Goal: Complete application form

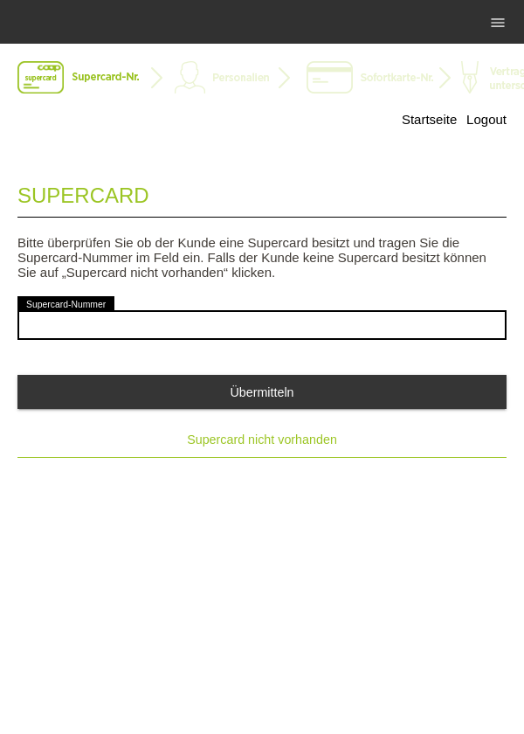
click at [297, 451] on button "Supercard nicht vorhanden" at bounding box center [262, 439] width 490 height 35
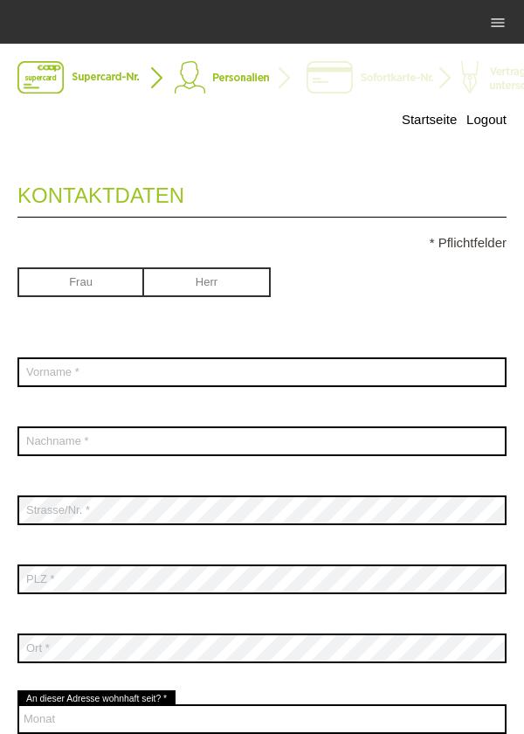
click at [240, 286] on input "radio" at bounding box center [207, 280] width 127 height 26
radio input "true"
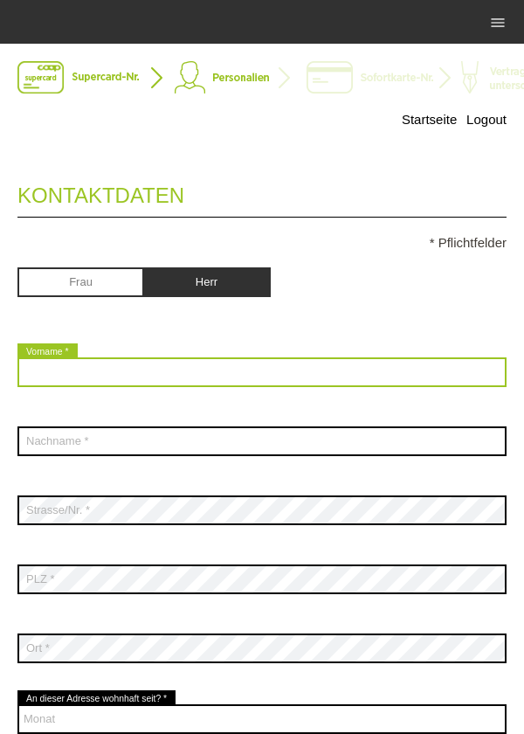
click at [286, 362] on input "text" at bounding box center [262, 373] width 490 height 30
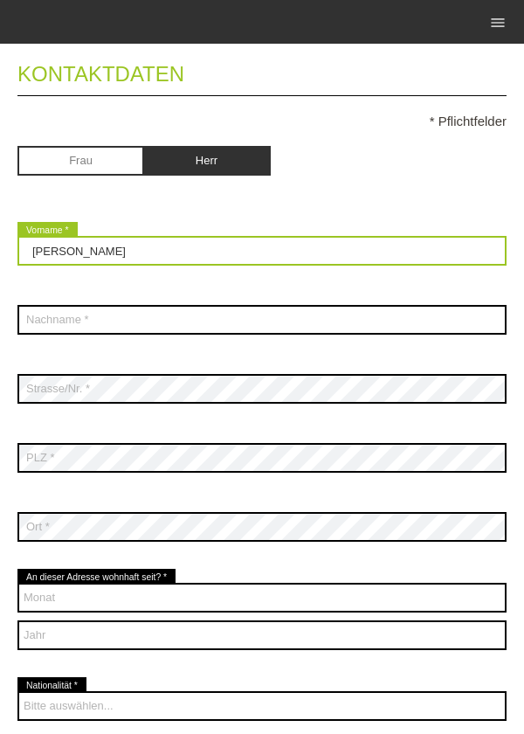
scroll to position [127, 0]
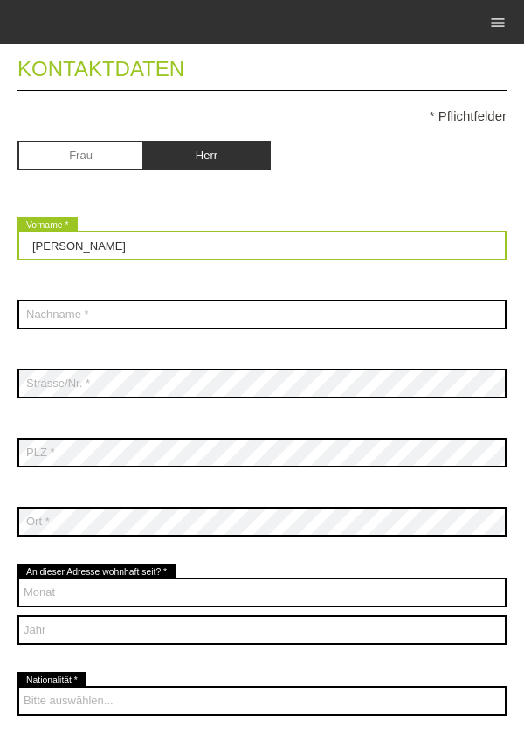
type input "Mahmoud"
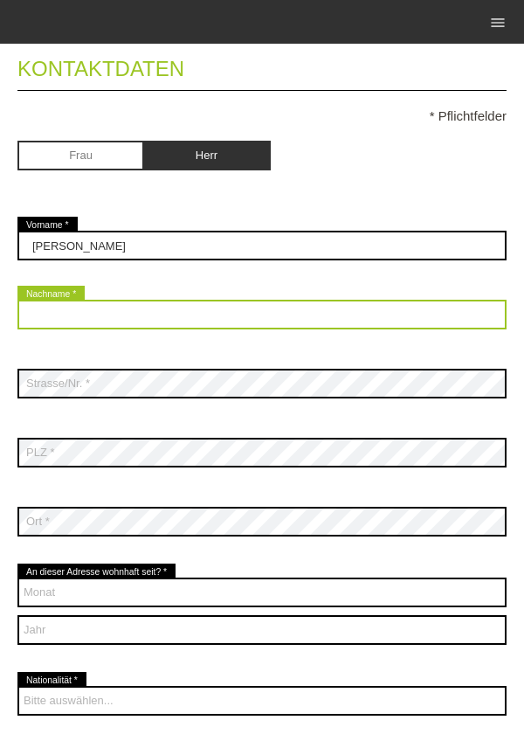
click at [182, 311] on input "text" at bounding box center [262, 315] width 490 height 30
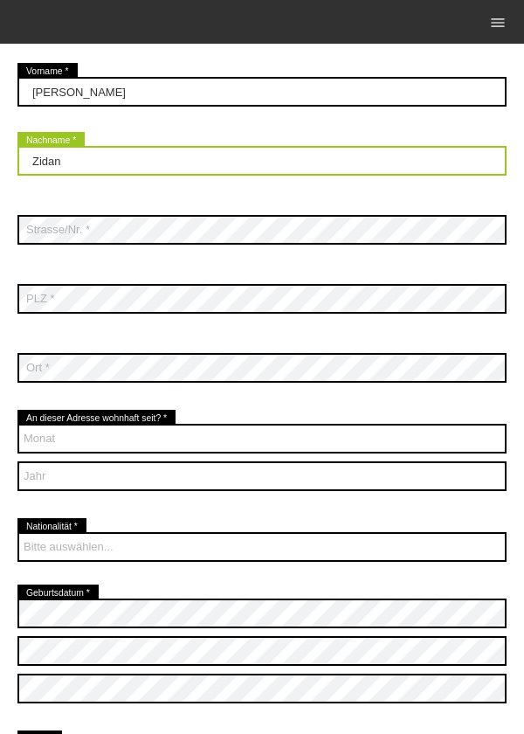
scroll to position [279, 0]
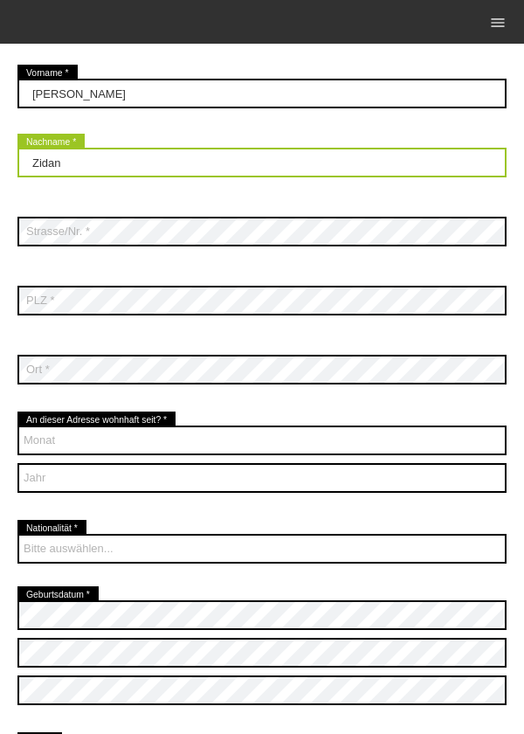
type input "Zidan"
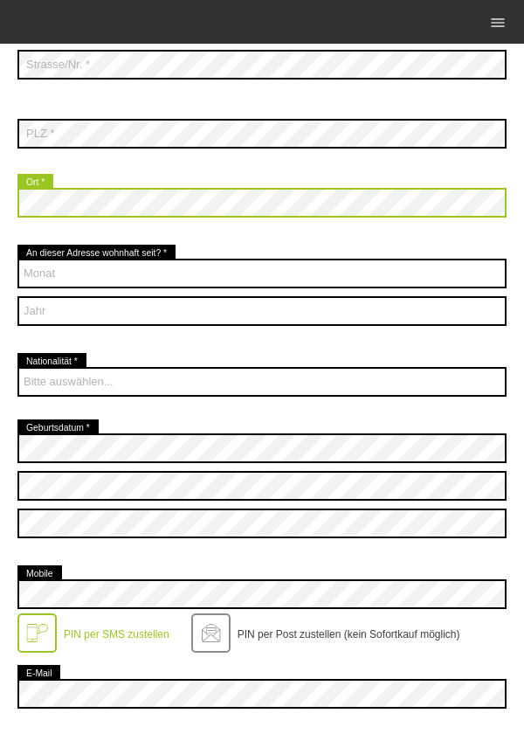
scroll to position [506, 0]
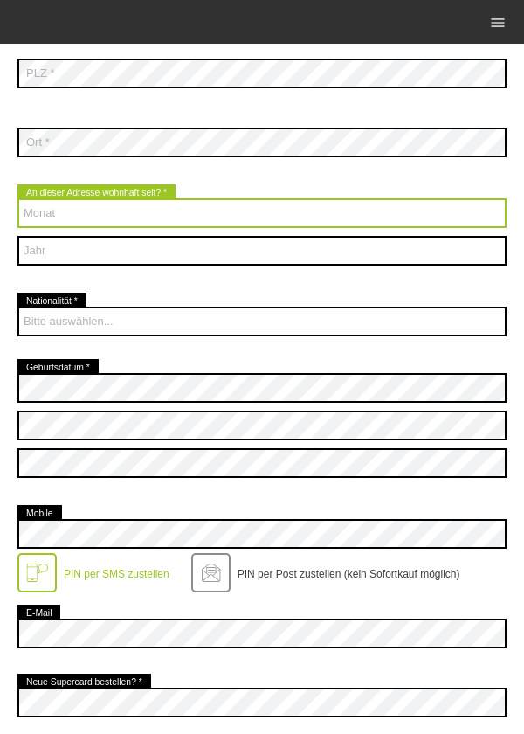
click at [223, 208] on select "Monat 01 02 03 04 05 06 07 08 09 10 11 12" at bounding box center [262, 213] width 490 height 30
select select "08"
click at [17, 200] on select "Monat 01 02 03 04 05 06 07 08 09 10 11 12" at bounding box center [262, 213] width 490 height 30
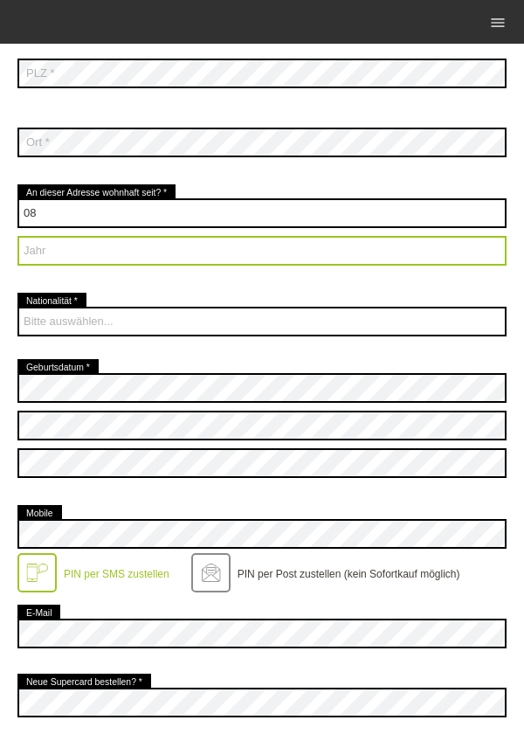
click at [131, 253] on select "Jahr 2025 2024 2023 2022 2021 2020 2019 2018 2017 2016" at bounding box center [262, 251] width 490 height 30
select select "2023"
click at [17, 238] on select "Jahr 2025 2024 2023 2022 2021 2020 2019 2018 2017 2016" at bounding box center [262, 251] width 490 height 30
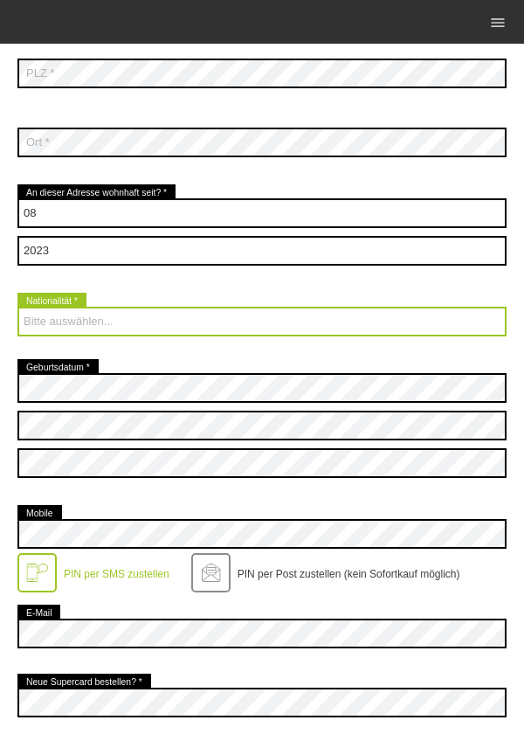
click at [156, 321] on select "Bitte auswählen... Schweiz Deutschland Liechtenstein Österreich ------------ Af…" at bounding box center [262, 322] width 490 height 30
select select "SY"
click at [17, 309] on select "Bitte auswählen... Schweiz Deutschland Liechtenstein Österreich ------------ Af…" at bounding box center [262, 322] width 490 height 30
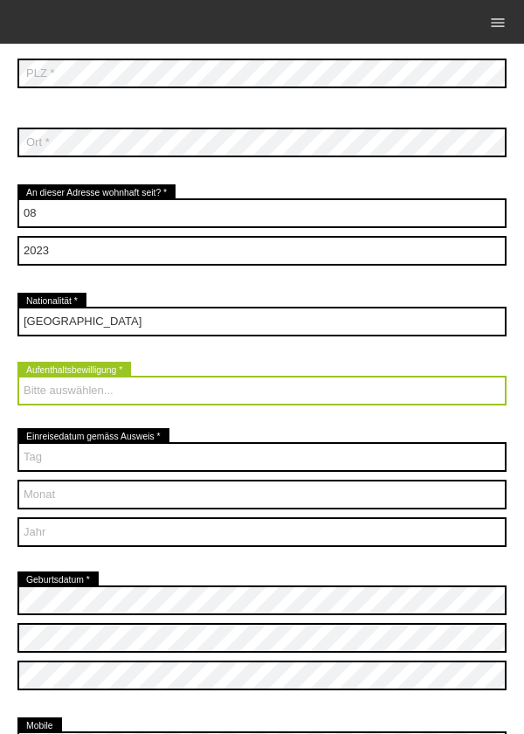
click at [223, 384] on select "Bitte auswählen... C B B - Flüchtlingsstatus Andere" at bounding box center [262, 391] width 490 height 30
select select "C"
click at [17, 378] on select "Bitte auswählen... C B B - Flüchtlingsstatus Andere" at bounding box center [262, 391] width 490 height 30
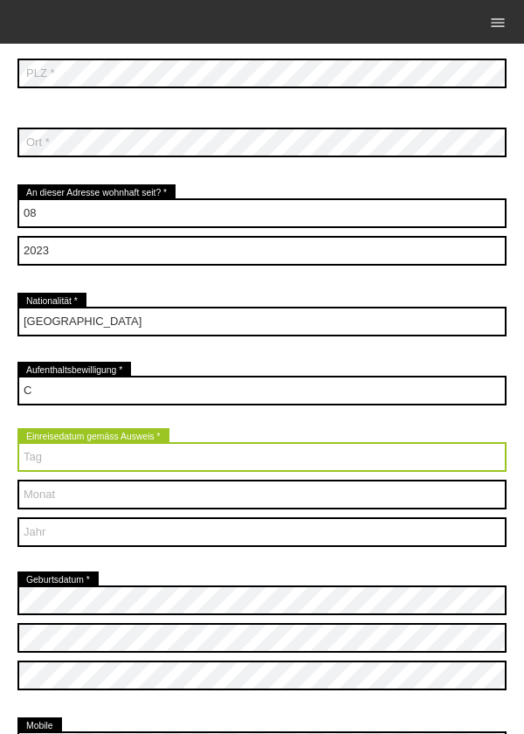
click at [192, 456] on select "Tag 01 02 03 04 05 06 07 08 09 10 11 12 13 14 15 16 17" at bounding box center [262, 457] width 490 height 30
select select "01"
click at [17, 444] on select "Tag 01 02 03 04 05 06 07 08 09 10 11 12 13 14 15 16 17" at bounding box center [262, 457] width 490 height 30
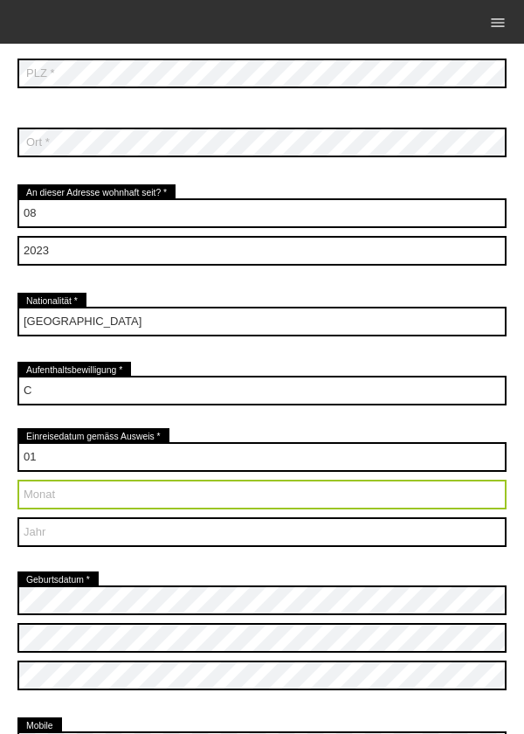
click at [125, 491] on select "Monat 01 02 03 04 05 06 07 08 09 10 11 12" at bounding box center [262, 495] width 490 height 30
select select "09"
click at [17, 482] on select "Monat 01 02 03 04 05 06 07 08 09 10 11 12" at bounding box center [262, 495] width 490 height 30
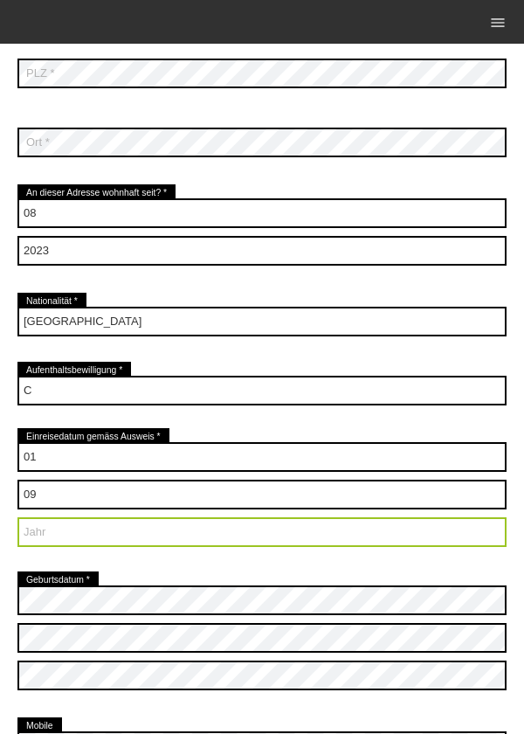
click at [137, 535] on select "Jahr 2025 2024 2023 2022 2021 2020 2019 2018 2017 2016" at bounding box center [262, 532] width 490 height 30
select select "2003"
click at [17, 519] on select "Jahr 2025 2024 2023 2022 2021 2020 2019 2018 2017 2016" at bounding box center [262, 532] width 490 height 30
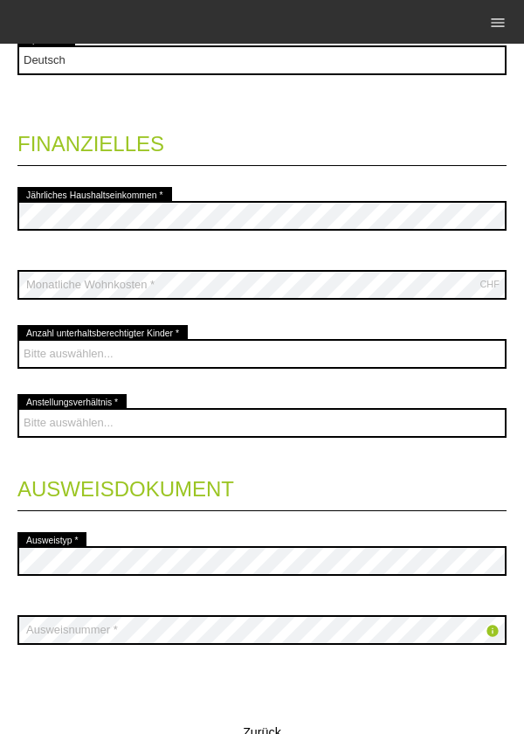
scroll to position [1431, 0]
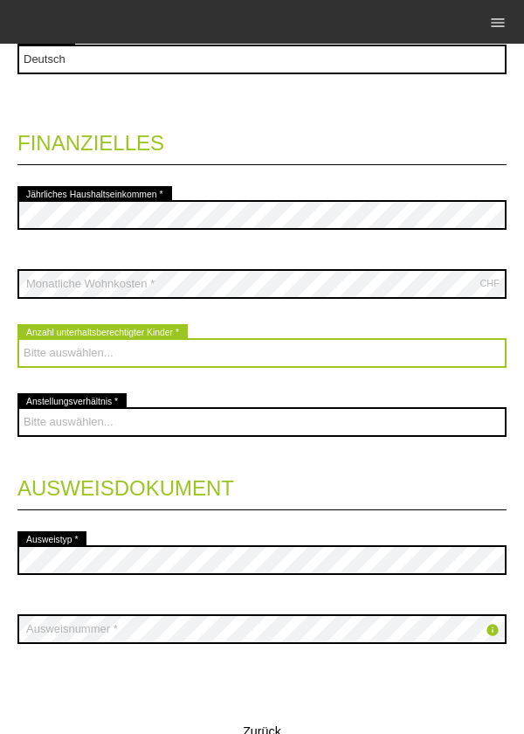
click at [144, 351] on select "Bitte auswählen... 0 1 2 3 4 5 6 7 8 9" at bounding box center [262, 353] width 490 height 30
select select "3"
click at [17, 340] on select "Bitte auswählen... 0 1 2 3 4 5 6 7 8 9" at bounding box center [262, 353] width 490 height 30
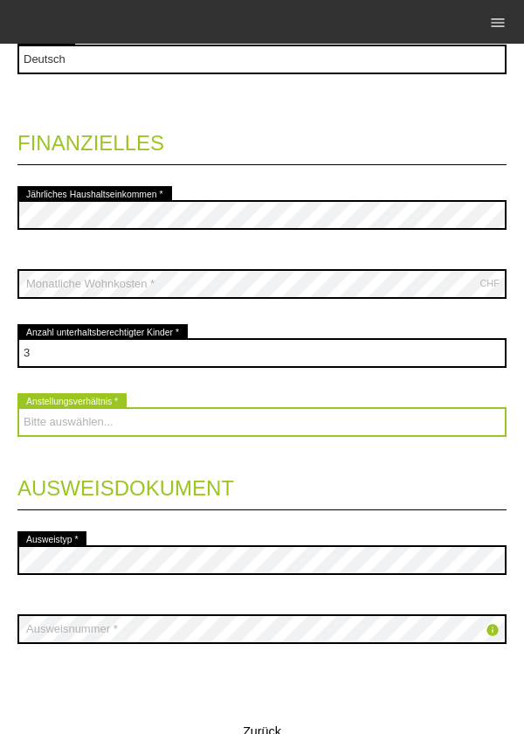
click at [101, 430] on select "Bitte auswählen... Unbefristet Befristet Lehrling/Student Pensioniert Nicht arb…" at bounding box center [262, 422] width 490 height 30
select select "UNLIMITED"
click at [17, 409] on select "Bitte auswählen... Unbefristet Befristet Lehrling/Student Pensioniert Nicht arb…" at bounding box center [262, 422] width 490 height 30
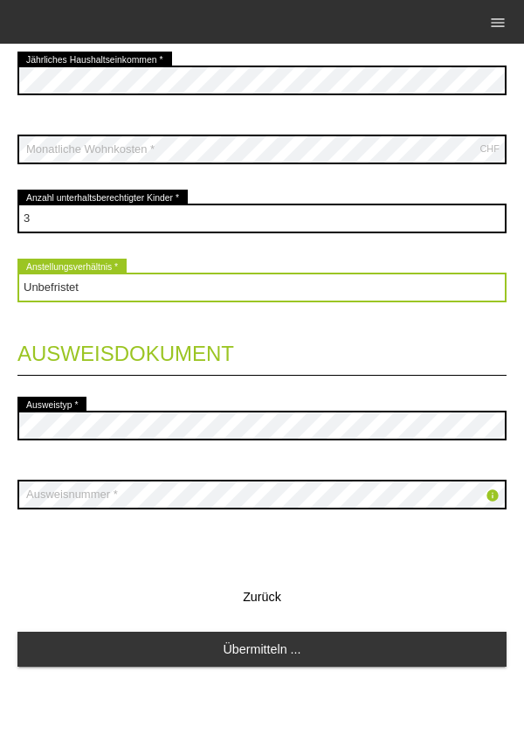
scroll to position [1570, 0]
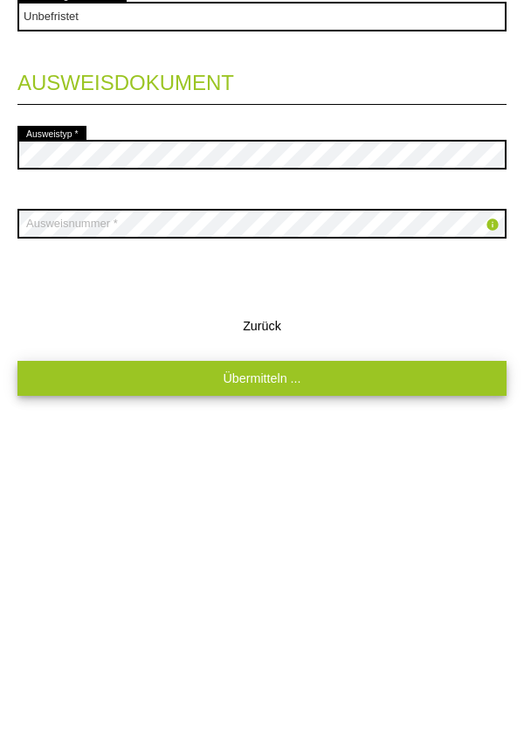
click at [288, 650] on link "Übermitteln ..." at bounding box center [262, 649] width 490 height 34
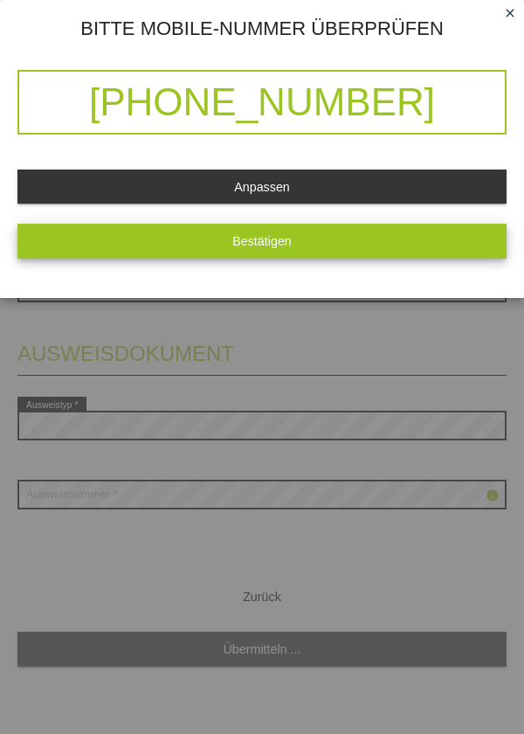
click at [291, 247] on span "Bestätigen" at bounding box center [262, 241] width 59 height 14
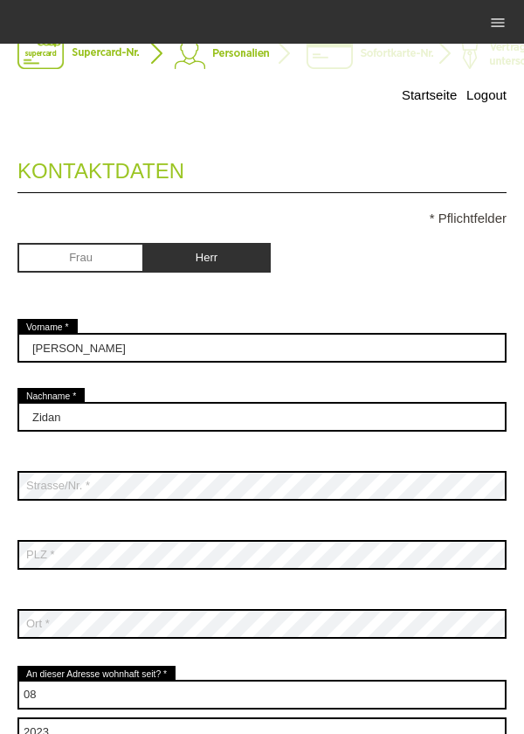
scroll to position [0, 0]
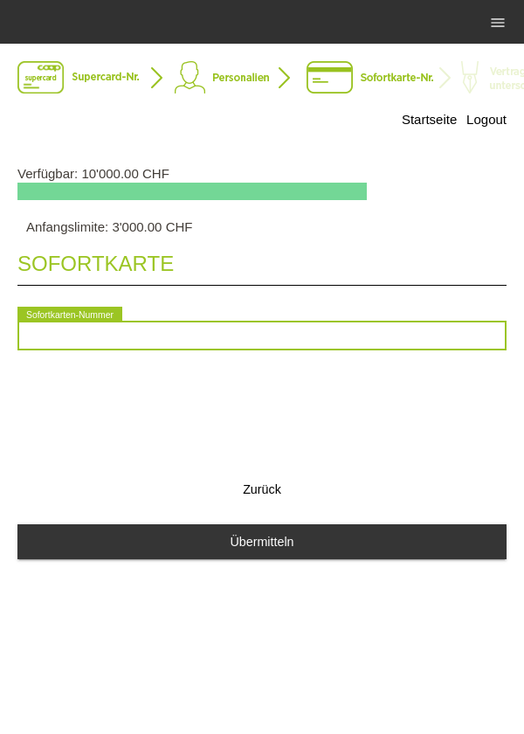
click at [244, 334] on input "text" at bounding box center [262, 336] width 490 height 30
click at [284, 339] on input "text" at bounding box center [262, 336] width 490 height 30
type input "975"
type input "2090641019118"
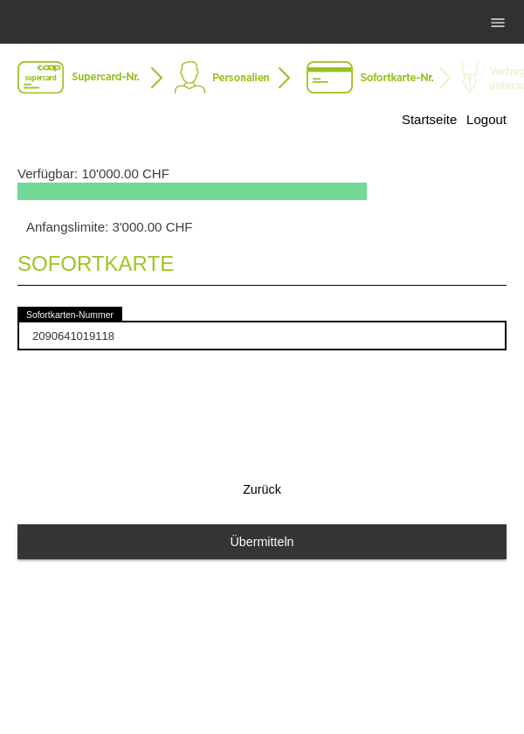
click at [329, 399] on div "Sofortkarte 2090641019118 error Sofortkarten-Nummer Zurück Übermitteln" at bounding box center [262, 407] width 490 height 347
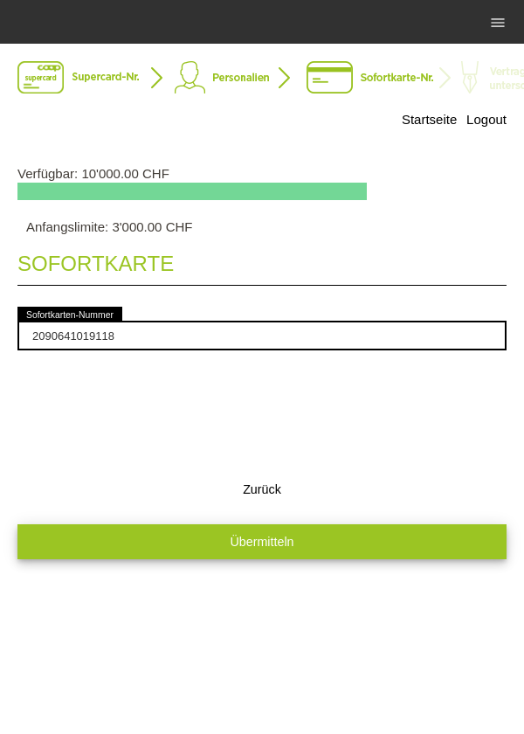
click at [306, 543] on button "Übermitteln" at bounding box center [262, 541] width 490 height 34
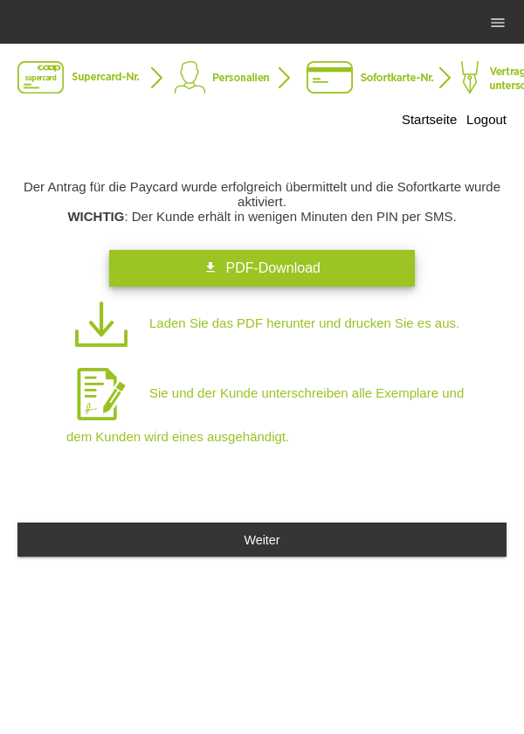
click at [318, 261] on link "get_app PDF-Download" at bounding box center [262, 268] width 306 height 37
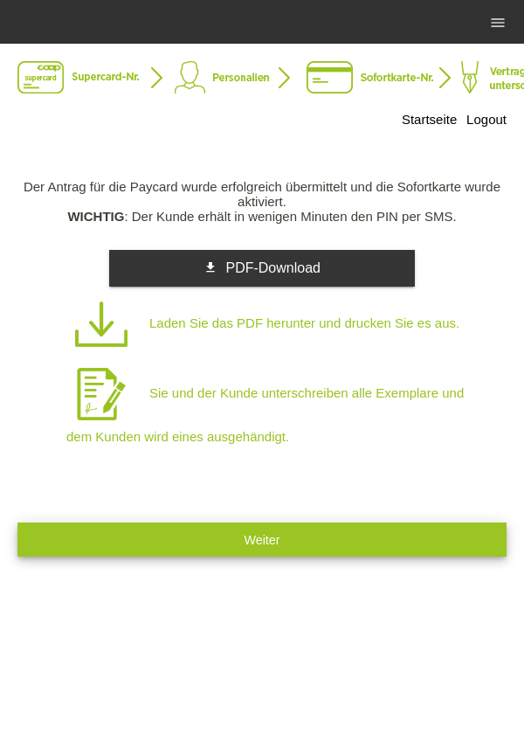
click at [367, 542] on button "Weiter" at bounding box center [262, 540] width 490 height 34
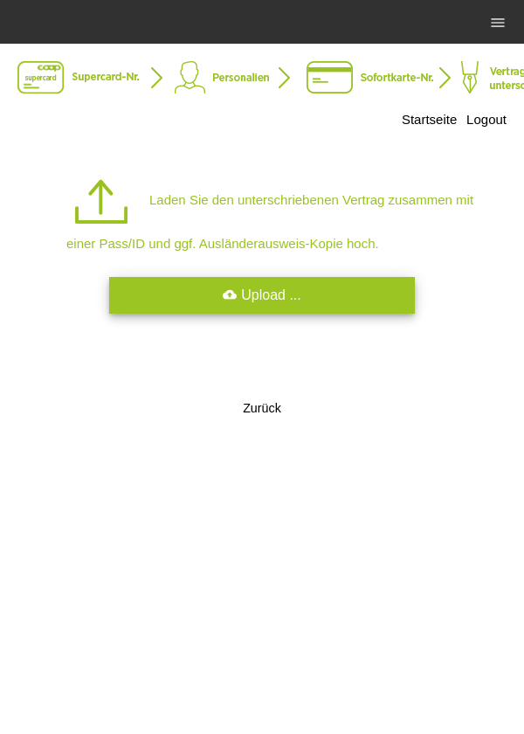
click at [309, 301] on link "cloud_upload Upload ..." at bounding box center [262, 295] width 306 height 37
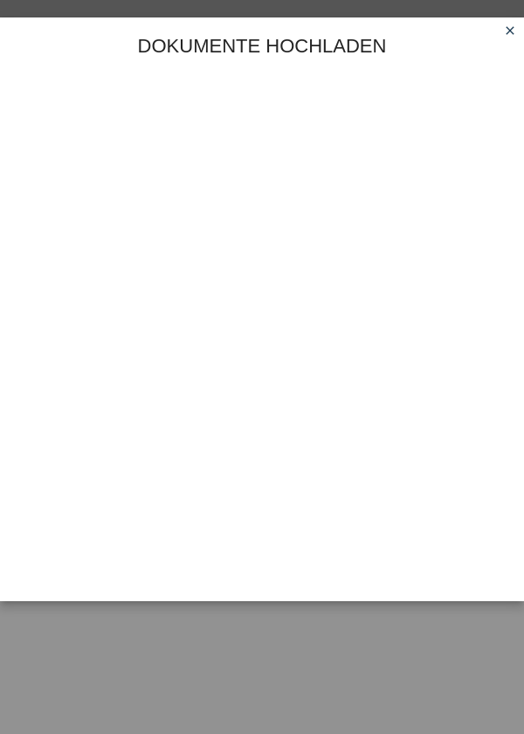
click at [501, 34] on link "close" at bounding box center [510, 32] width 23 height 20
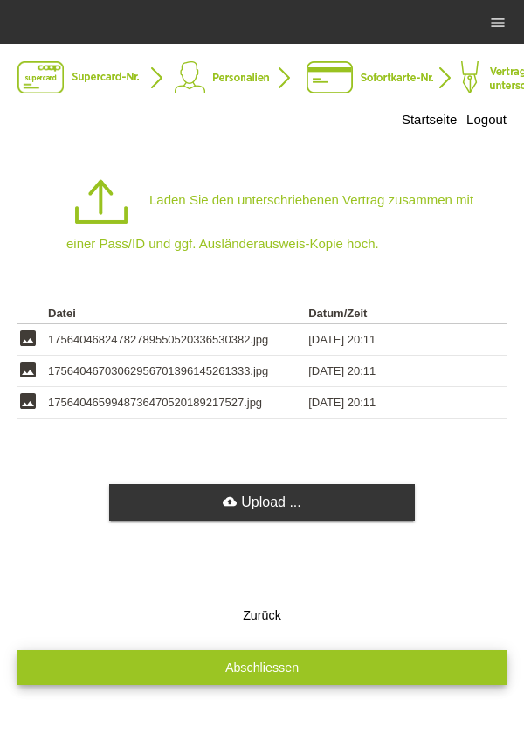
click at [325, 678] on button "Abschliessen" at bounding box center [262, 667] width 490 height 34
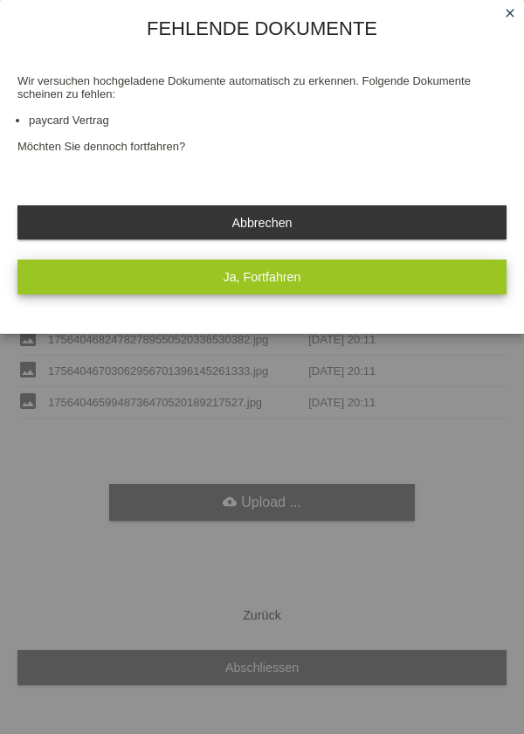
click at [352, 283] on button "Ja, Fortfahren" at bounding box center [262, 277] width 490 height 34
